Goal: Task Accomplishment & Management: Use online tool/utility

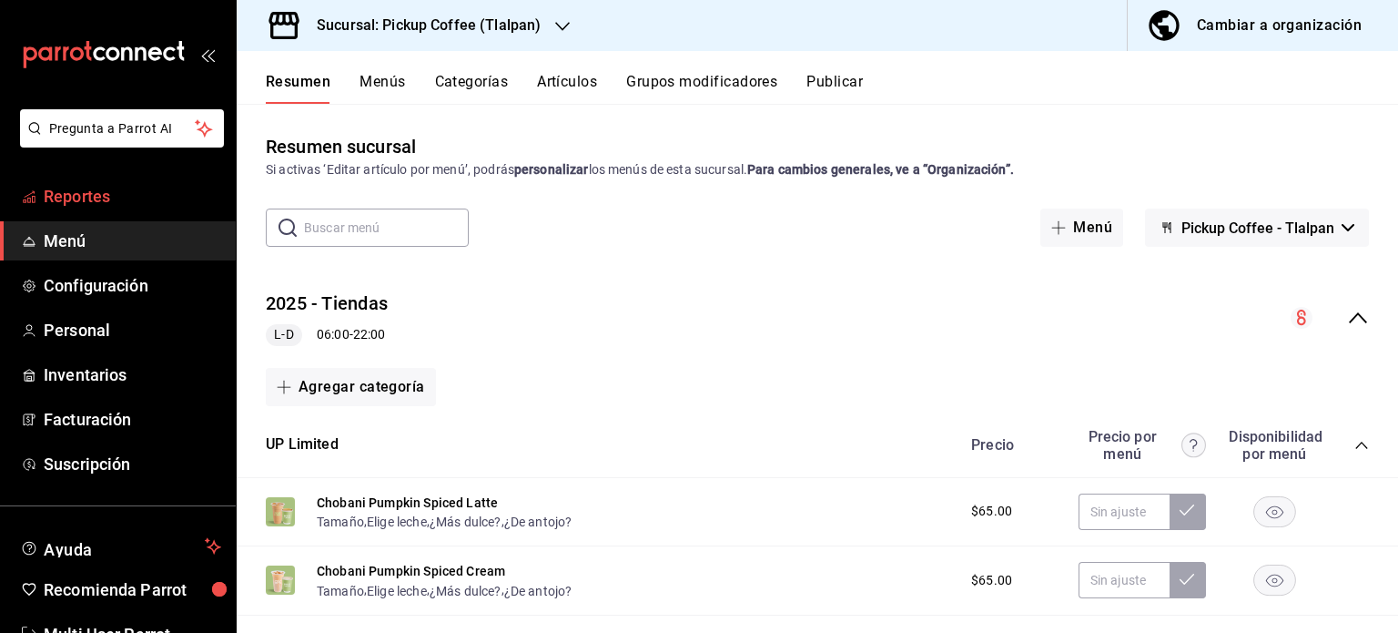
click at [112, 191] on span "Reportes" at bounding box center [133, 196] width 178 height 25
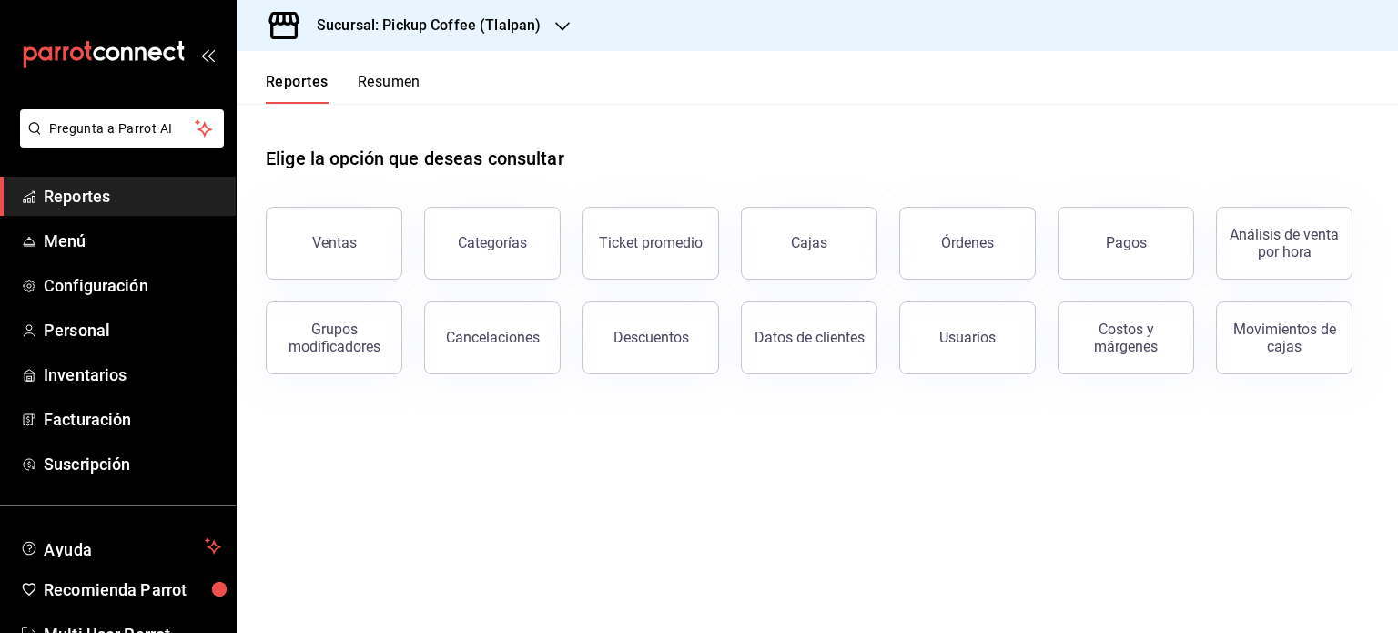
click at [394, 83] on button "Resumen" at bounding box center [389, 88] width 63 height 31
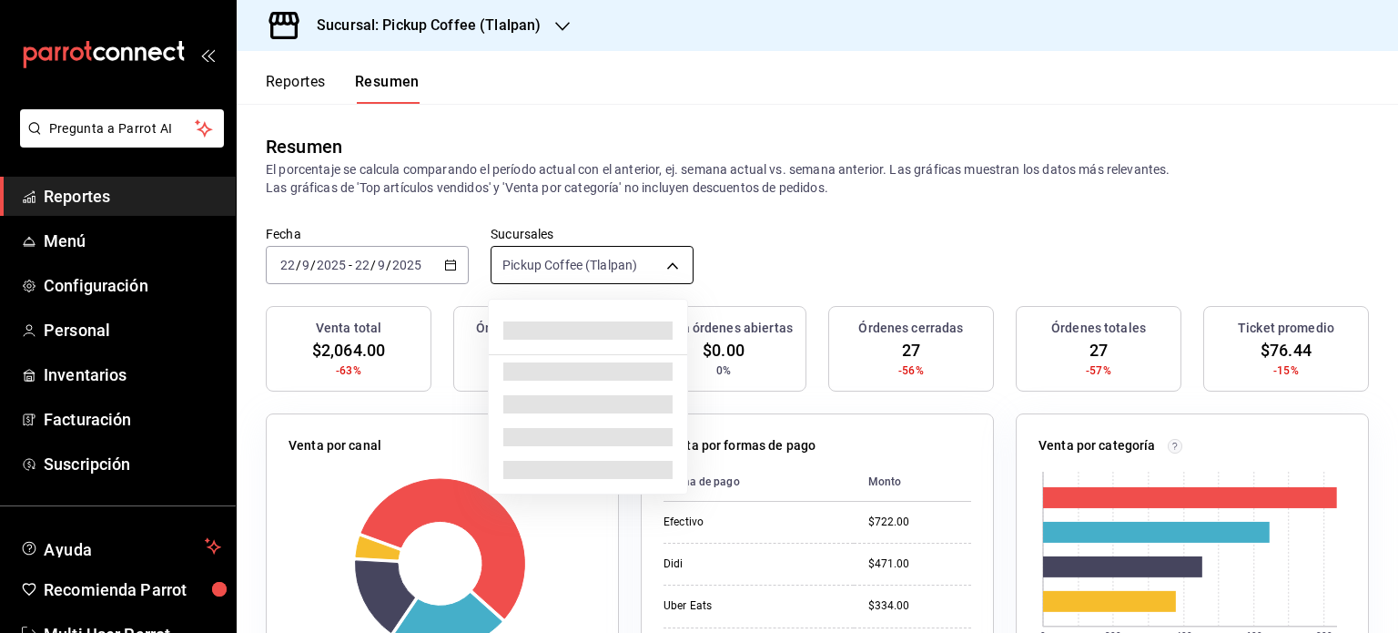
click at [665, 263] on body "Pregunta a Parrot AI Reportes Menú Configuración Personal Inventarios Facturaci…" at bounding box center [699, 316] width 1398 height 633
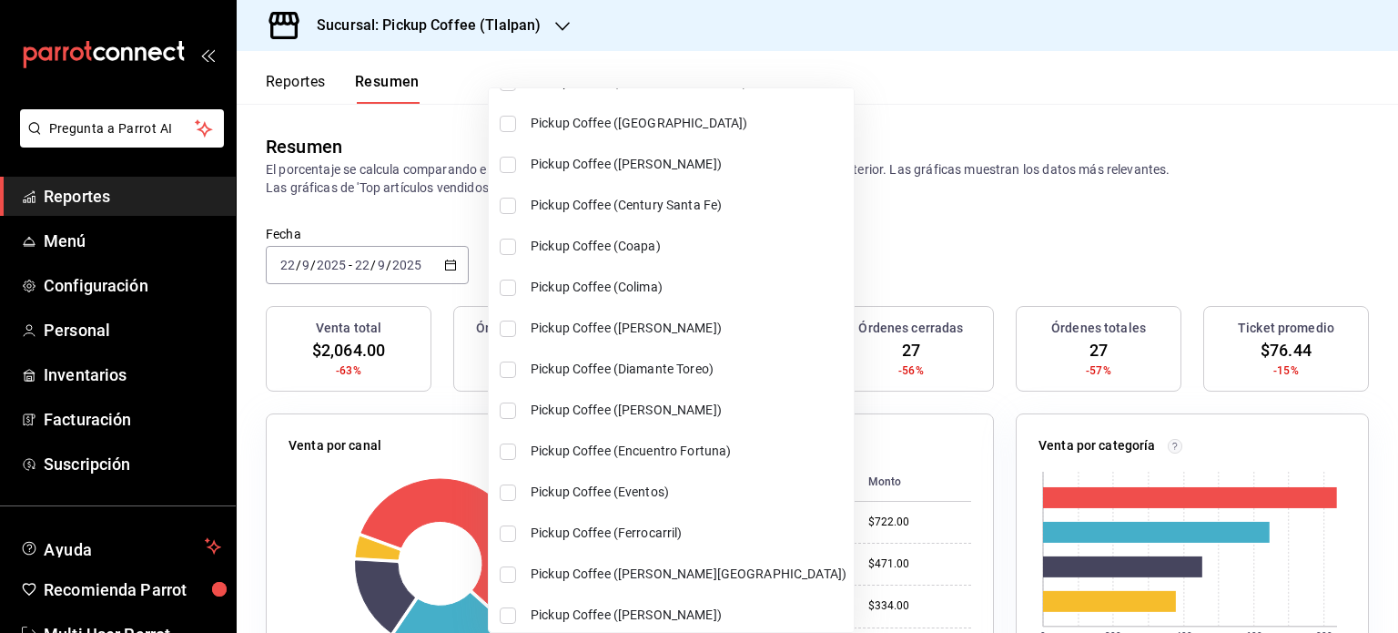
scroll to position [180, 0]
click at [505, 238] on input "checkbox" at bounding box center [508, 246] width 16 height 16
checkbox input "true"
type input "[object Object],[object Object]"
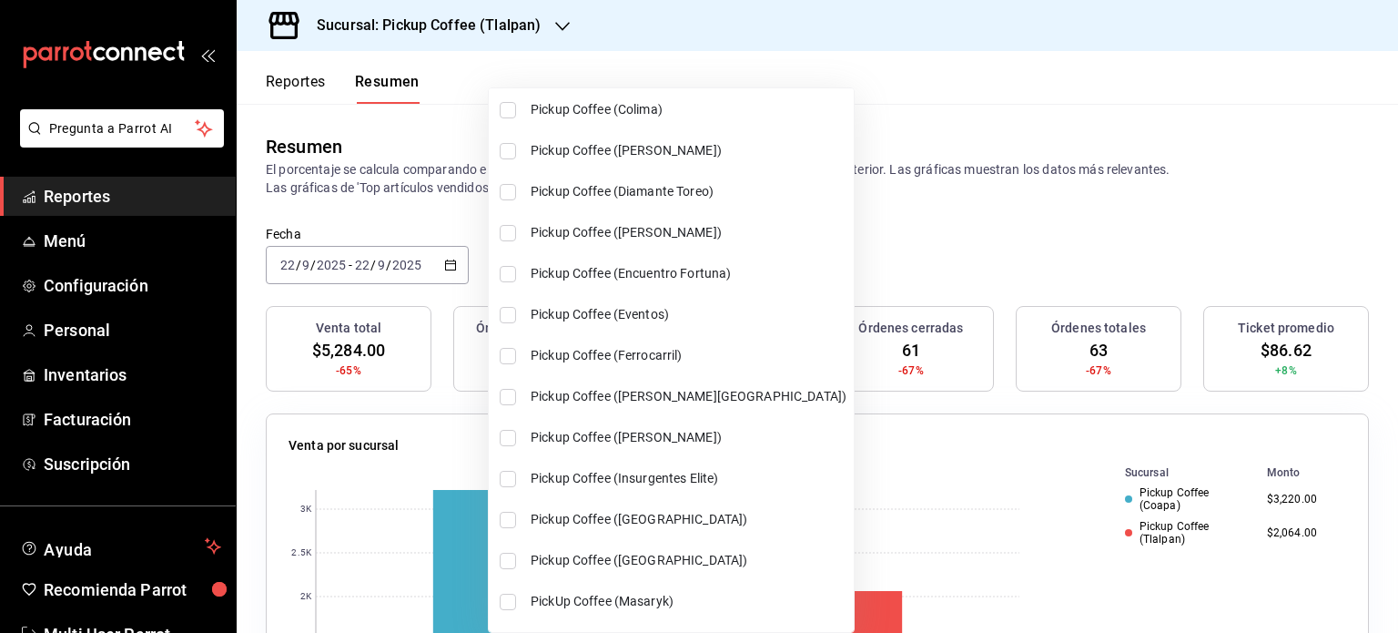
scroll to position [358, 0]
click at [502, 391] on input "checkbox" at bounding box center [508, 396] width 16 height 16
checkbox input "true"
type input "[object Object],[object Object],[object Object]"
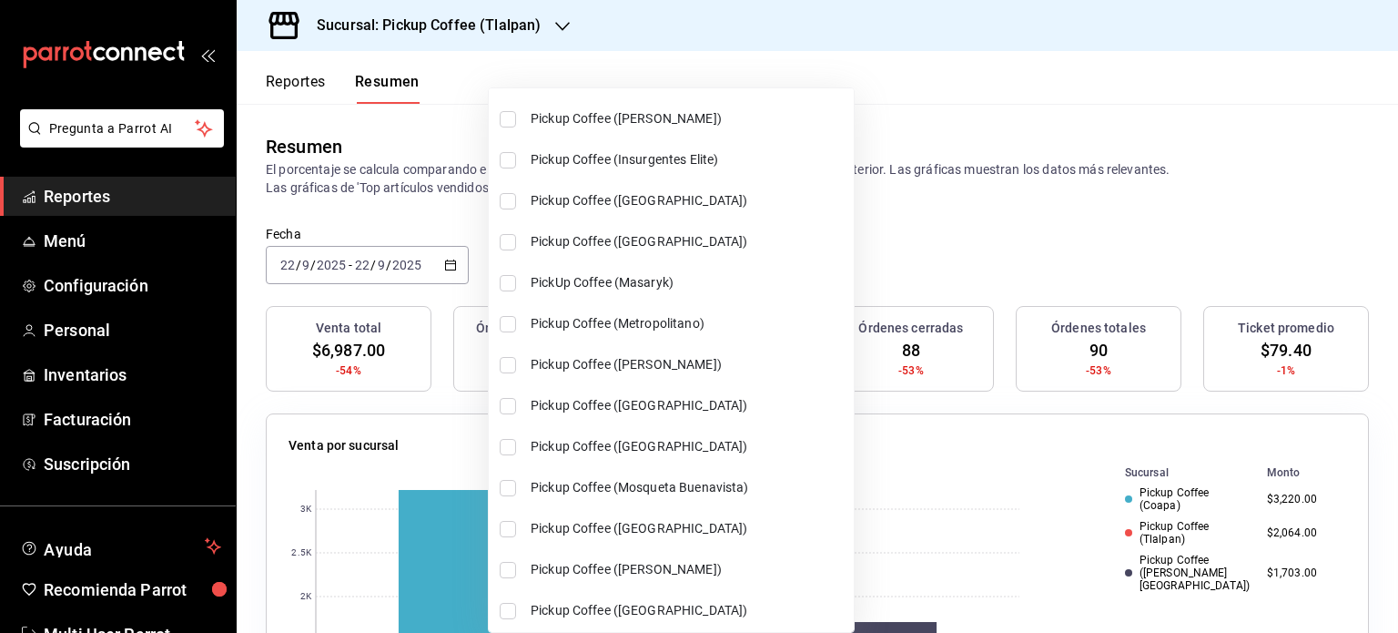
click at [509, 369] on input "checkbox" at bounding box center [508, 365] width 16 height 16
checkbox input "true"
type input "[object Object],[object Object],[object Object],[object Object]"
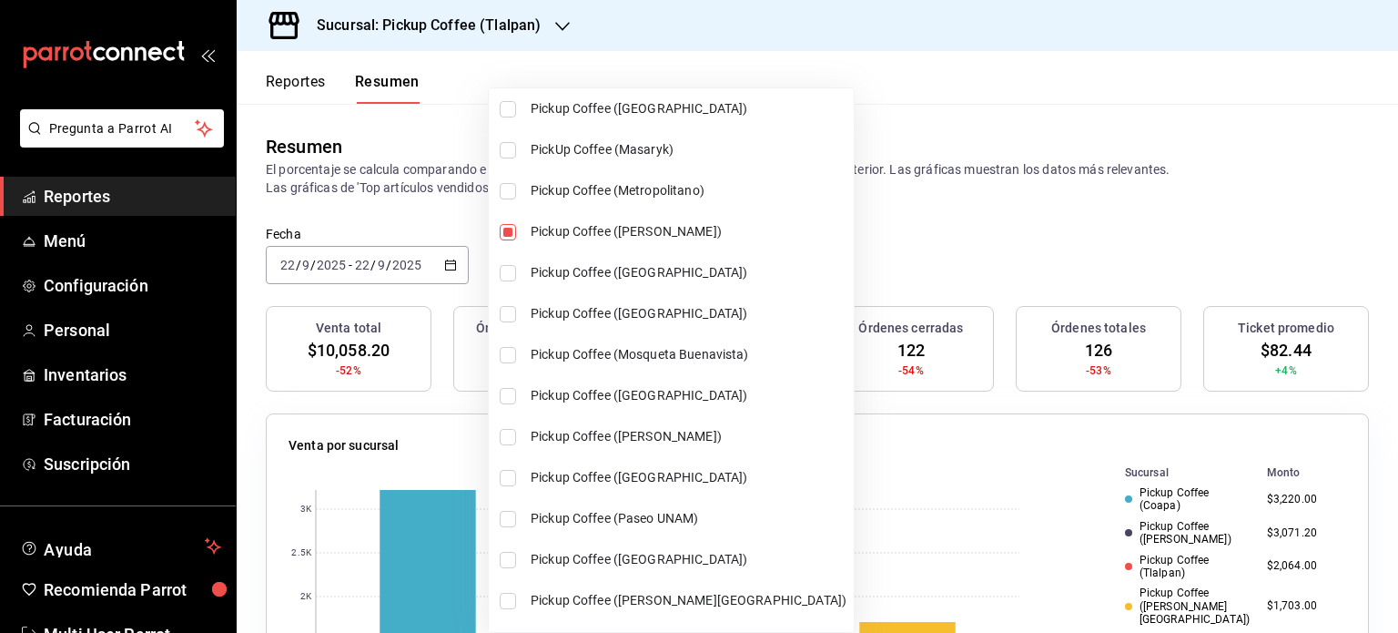
click at [503, 519] on input "checkbox" at bounding box center [508, 519] width 16 height 16
checkbox input "true"
type input "[object Object],[object Object],[object Object],[object Object],[object Object]"
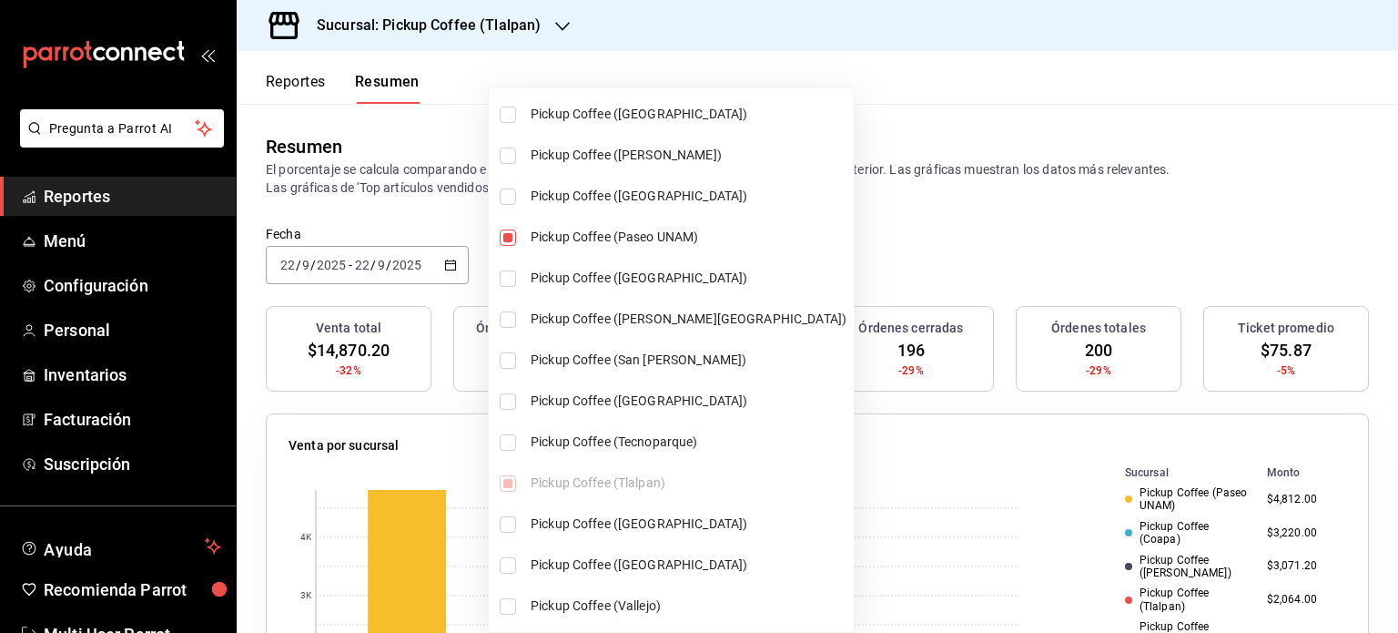
scroll to position [1091, 0]
click at [509, 519] on input "checkbox" at bounding box center [508, 523] width 16 height 16
checkbox input "true"
type input "[object Object],[object Object],[object Object],[object Object],[object Object]…"
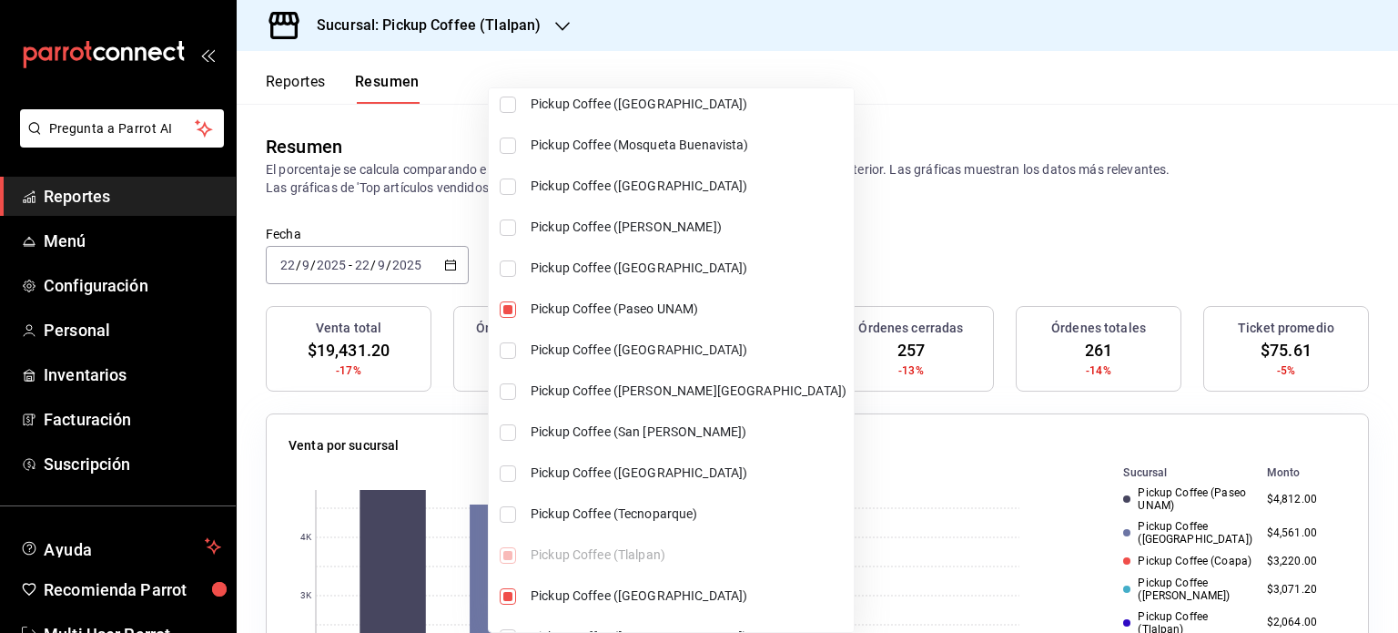
scroll to position [1017, 0]
click at [507, 429] on input "checkbox" at bounding box center [508, 433] width 16 height 16
checkbox input "true"
type input "[object Object],[object Object],[object Object],[object Object],[object Object]…"
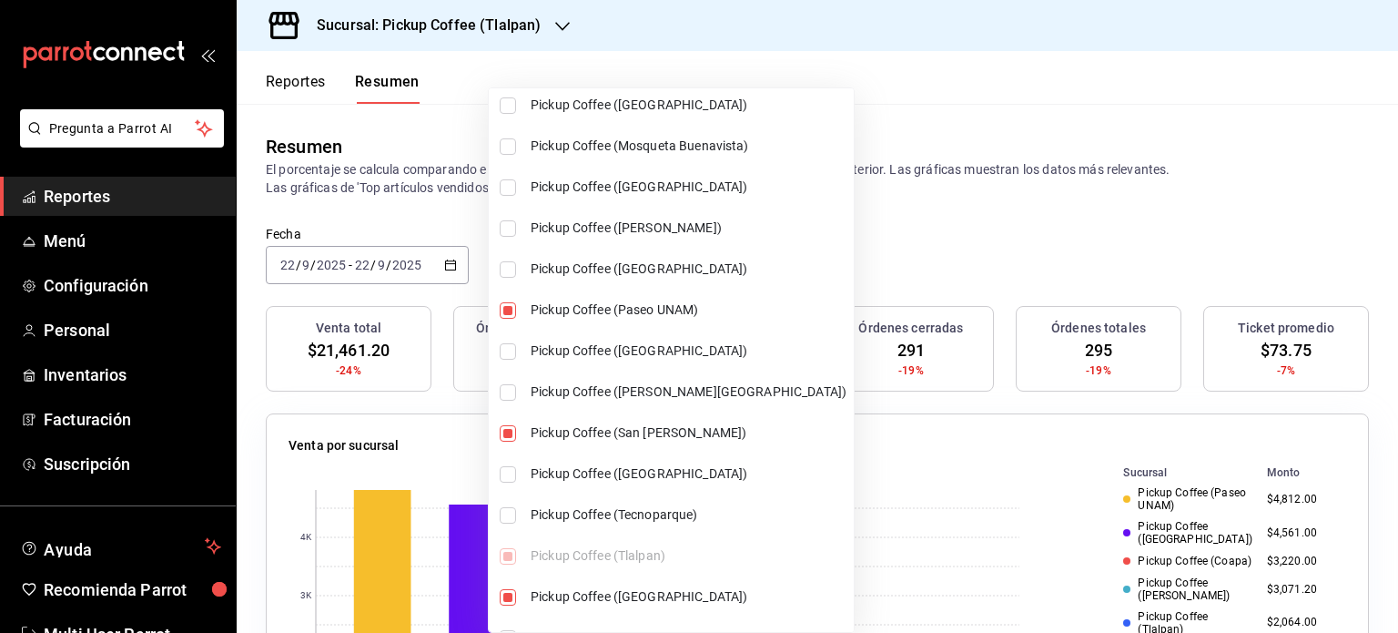
click at [507, 351] on input "checkbox" at bounding box center [508, 351] width 16 height 16
checkbox input "true"
type input "[object Object],[object Object],[object Object],[object Object],[object Object]…"
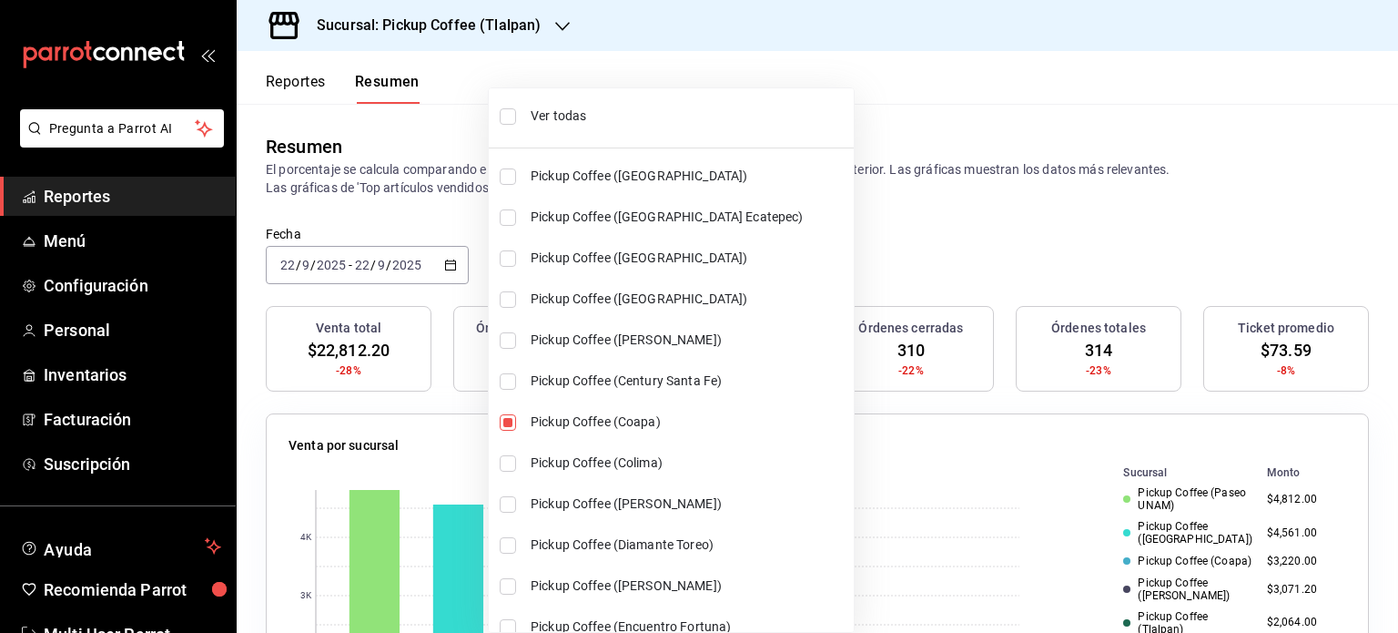
scroll to position [0, 0]
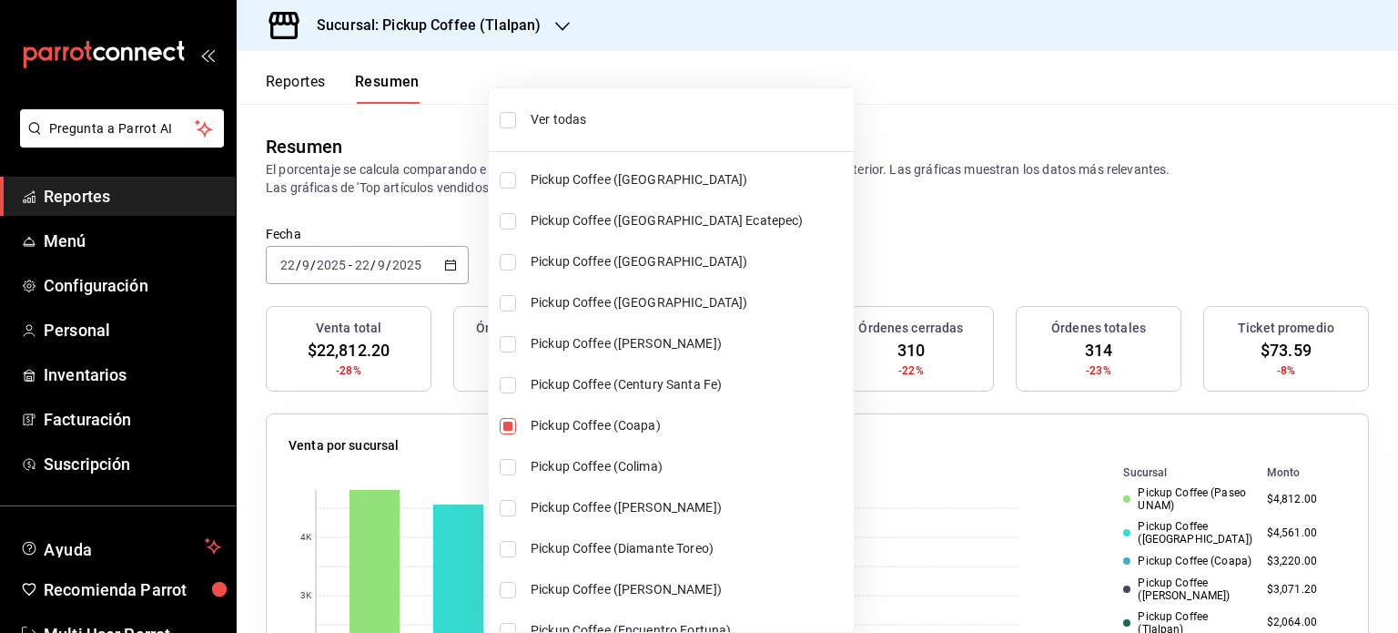
click at [867, 96] on div at bounding box center [699, 316] width 1398 height 633
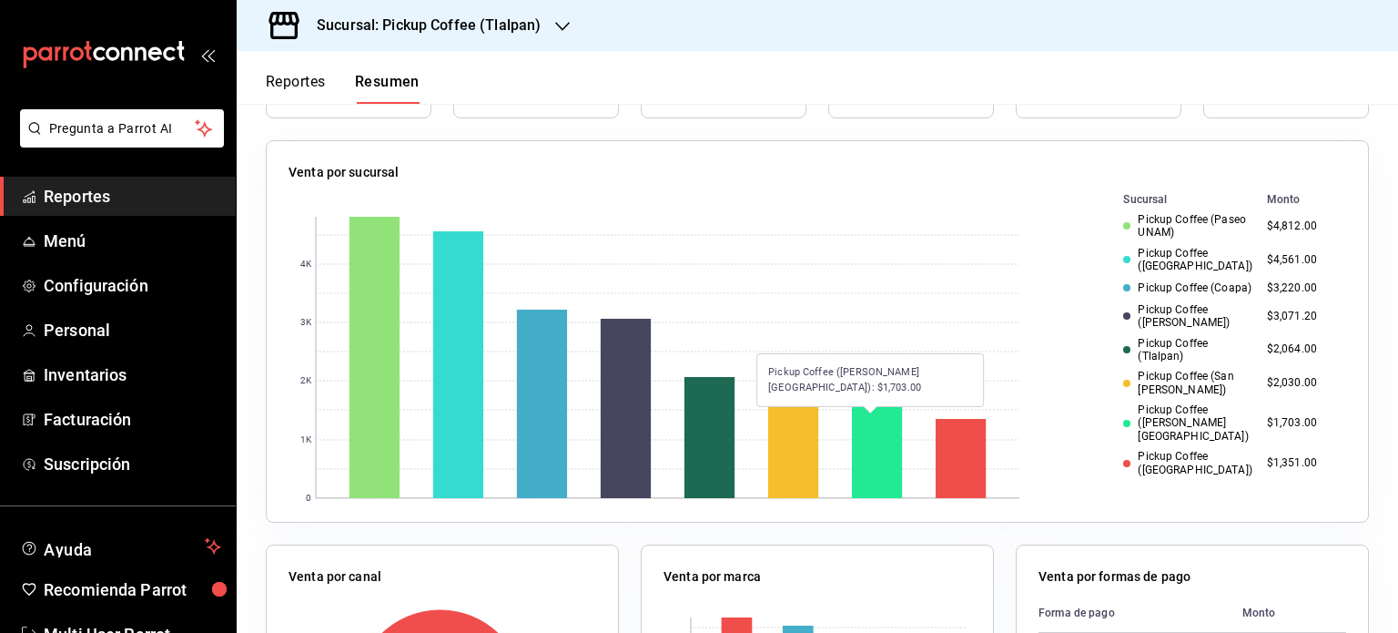
scroll to position [273, 0]
